Goal: Information Seeking & Learning: Learn about a topic

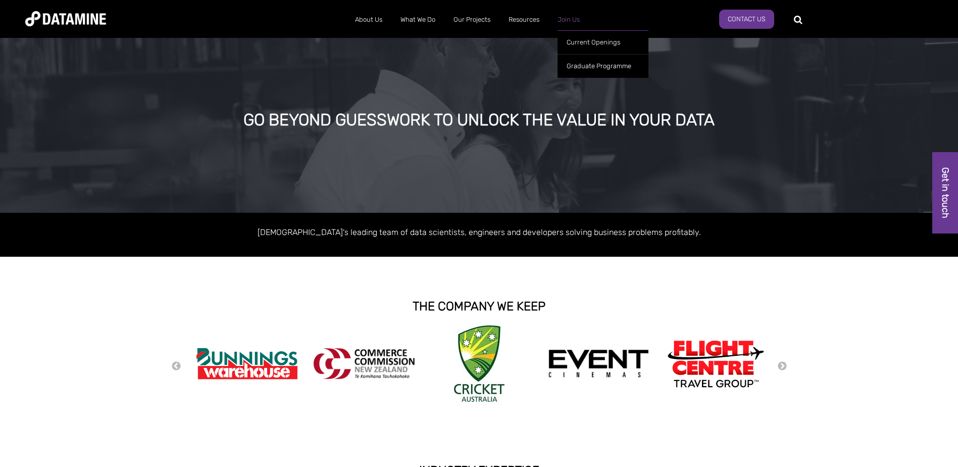
click at [569, 22] on link "Join Us" at bounding box center [569, 20] width 40 height 26
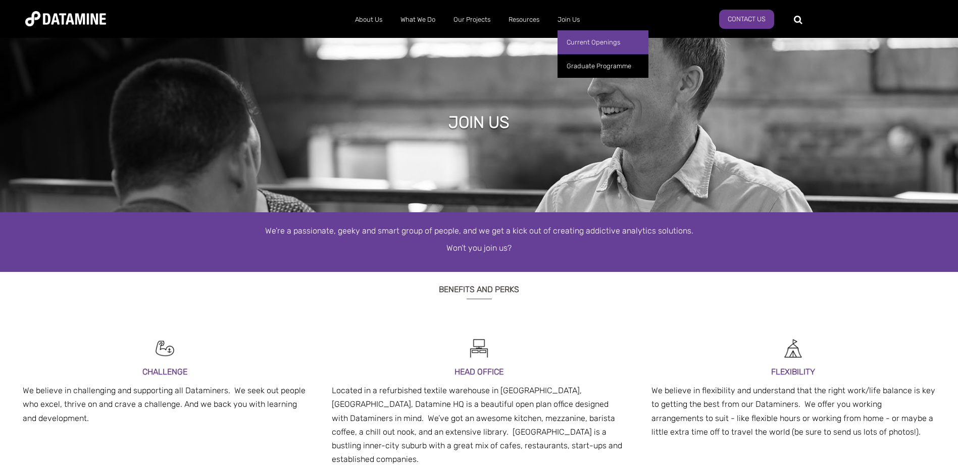
click at [605, 46] on link "Current Openings" at bounding box center [603, 42] width 91 height 24
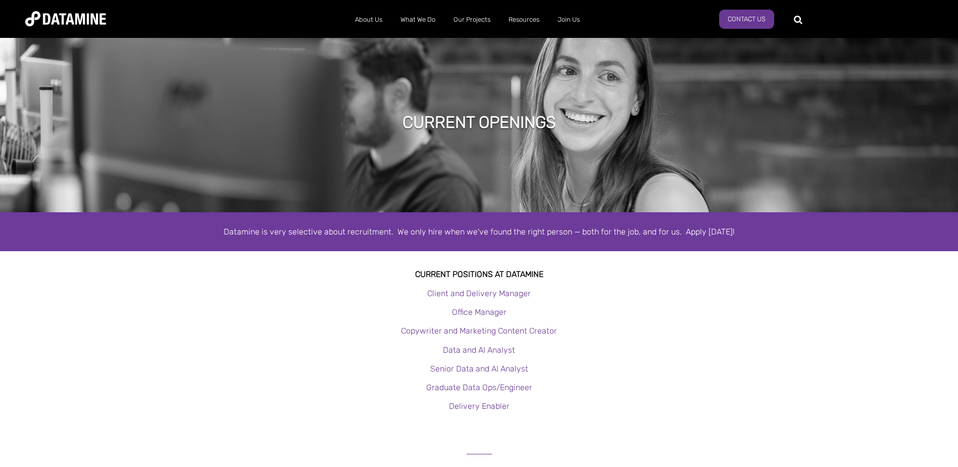
click at [712, 322] on span "Client and Delivery Manager Office Manager Copywriter and Marketing Content Cre…" at bounding box center [479, 358] width 958 height 145
drag, startPoint x: 796, startPoint y: 16, endPoint x: 657, endPoint y: 337, distance: 350.1
click at [657, 337] on p "Copywriter and Marketing Content Creator" at bounding box center [479, 331] width 958 height 14
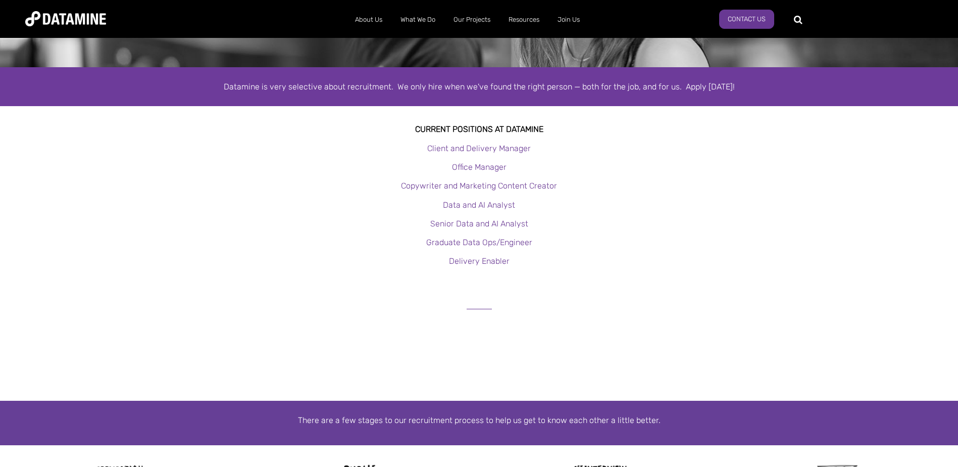
scroll to position [202, 0]
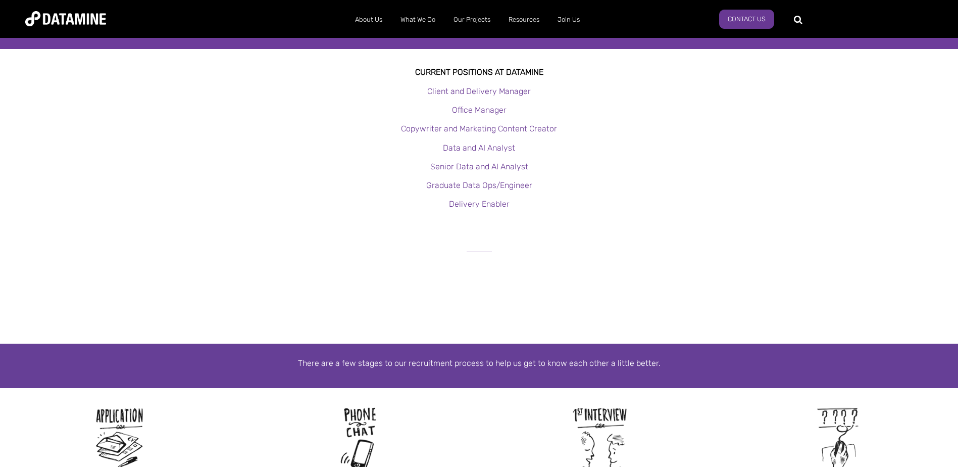
click at [498, 96] on p "Client and Delivery Manager" at bounding box center [479, 91] width 958 height 14
click at [497, 90] on link "Client and Delivery Manager" at bounding box center [479, 91] width 104 height 10
